Goal: Task Accomplishment & Management: Use online tool/utility

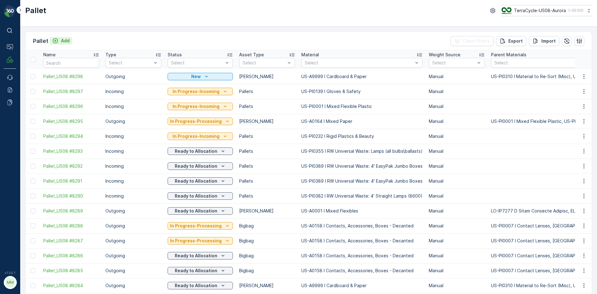
click at [64, 42] on p "Add" at bounding box center [65, 41] width 9 height 6
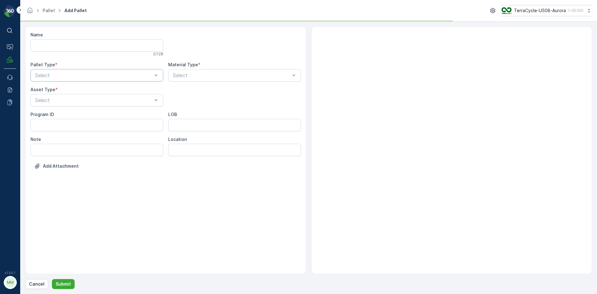
click at [72, 71] on div "Select" at bounding box center [96, 75] width 133 height 12
click at [59, 102] on div "Outgoing" at bounding box center [96, 101] width 125 height 6
click at [48, 123] on div "[PERSON_NAME]" at bounding box center [96, 126] width 133 height 11
type input "0001"
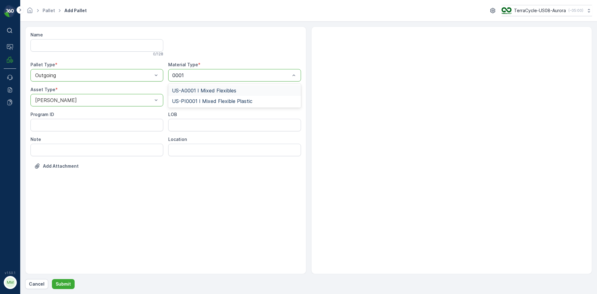
click at [176, 91] on span "US-A0001 I Mixed Flexibles" at bounding box center [204, 91] width 64 height 6
click at [59, 281] on p "Submit" at bounding box center [63, 284] width 15 height 6
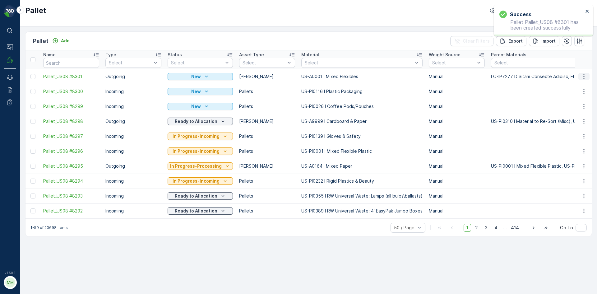
click at [587, 76] on icon "button" at bounding box center [584, 76] width 6 height 6
click at [573, 121] on span "Print QR" at bounding box center [566, 121] width 17 height 6
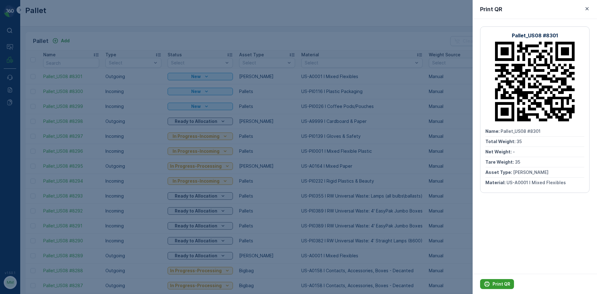
click at [502, 283] on p "Print QR" at bounding box center [502, 284] width 18 height 6
click at [224, 30] on div at bounding box center [298, 147] width 597 height 294
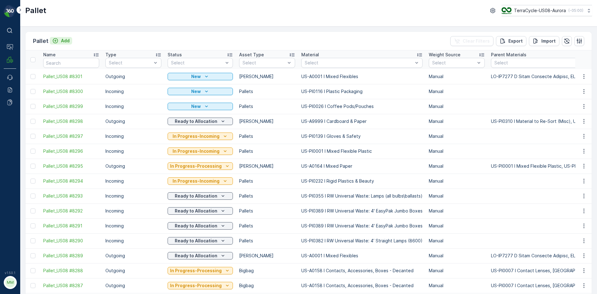
click at [69, 40] on p "Add" at bounding box center [65, 41] width 9 height 6
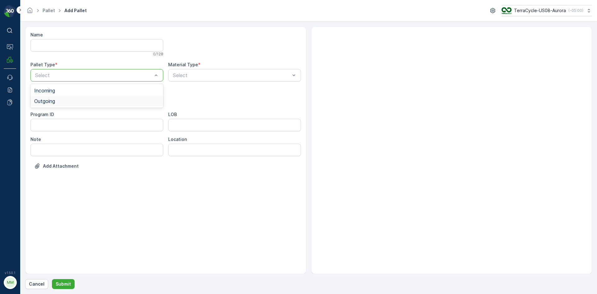
click at [60, 98] on div "Outgoing" at bounding box center [96, 101] width 133 height 11
click at [49, 124] on div "[PERSON_NAME]" at bounding box center [96, 126] width 125 height 6
type input "0001"
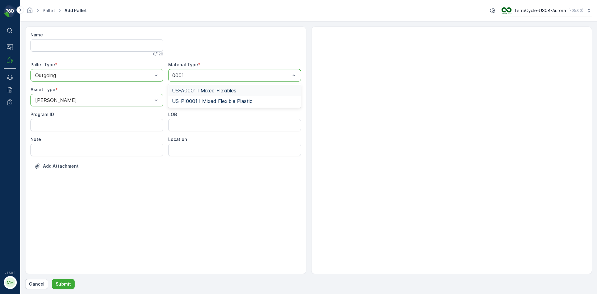
click at [219, 91] on span "US-A0001 I Mixed Flexibles" at bounding box center [204, 91] width 64 height 6
click at [71, 284] on button "Submit" at bounding box center [63, 284] width 23 height 10
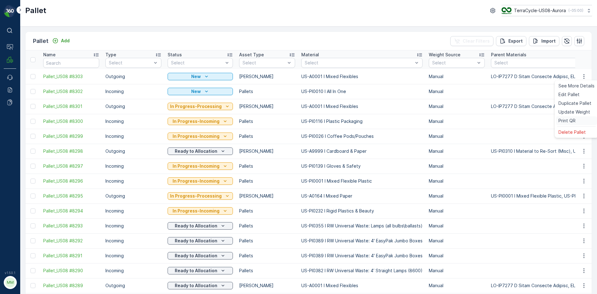
click at [573, 121] on span "Print QR" at bounding box center [566, 121] width 17 height 6
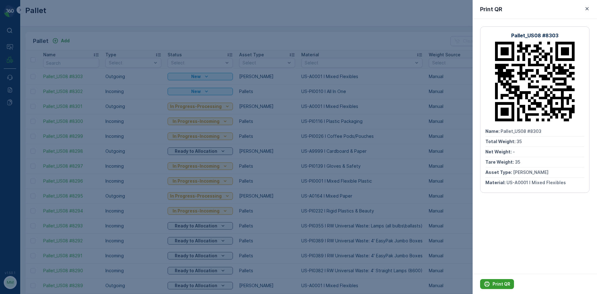
click at [506, 283] on p "Print QR" at bounding box center [502, 284] width 18 height 6
click at [353, 37] on div at bounding box center [298, 147] width 597 height 294
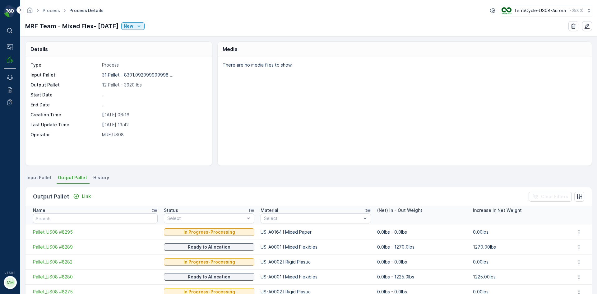
click at [82, 190] on div "Output Pallet Link Clear Filters" at bounding box center [308, 196] width 566 height 19
click at [86, 197] on p "Link" at bounding box center [86, 196] width 9 height 6
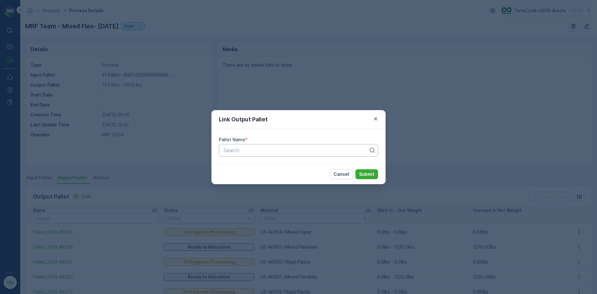
click at [275, 149] on div at bounding box center [296, 150] width 146 height 6
type input "8301"
click at [355, 169] on button "Submit" at bounding box center [366, 174] width 23 height 10
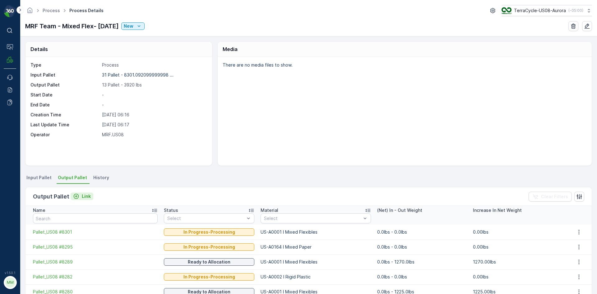
click at [85, 197] on p "Link" at bounding box center [86, 196] width 9 height 6
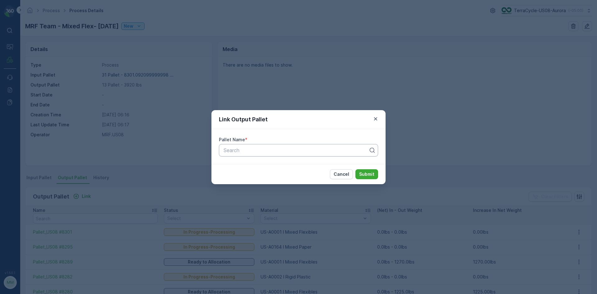
click at [285, 154] on div "Search" at bounding box center [298, 150] width 159 height 12
click at [278, 150] on div at bounding box center [296, 150] width 146 height 6
type input "8303"
click at [376, 176] on button "Submit" at bounding box center [366, 174] width 23 height 10
